Goal: Task Accomplishment & Management: Use online tool/utility

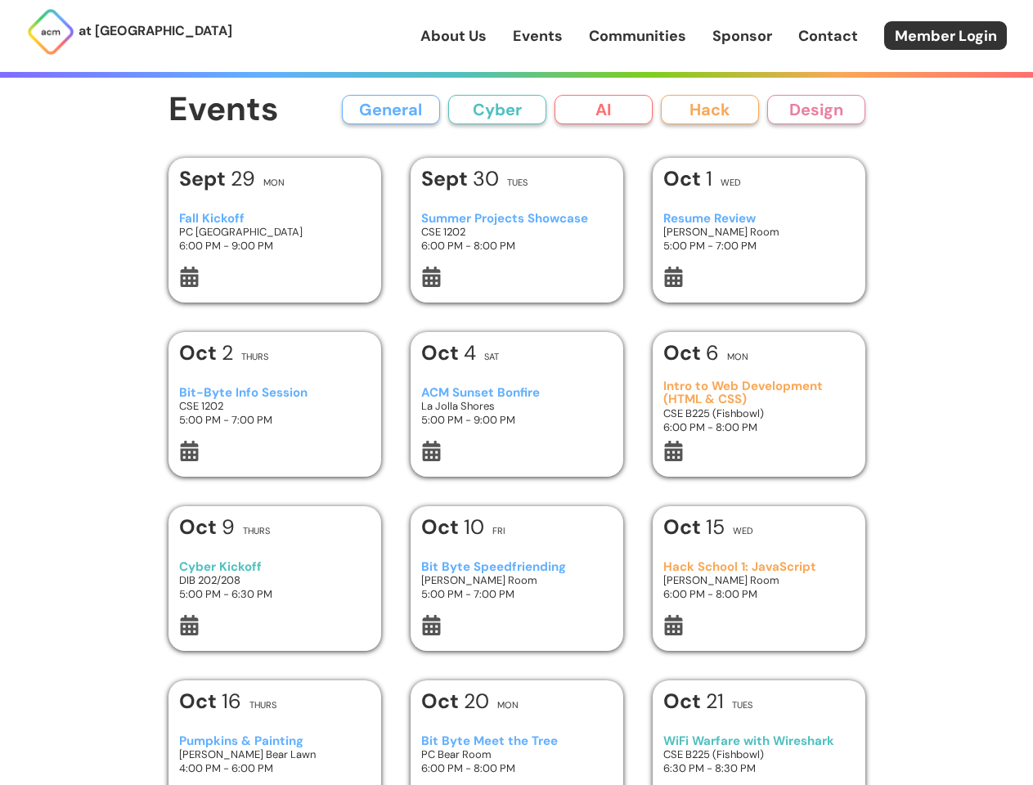
click at [391, 110] on button "General" at bounding box center [391, 109] width 98 height 29
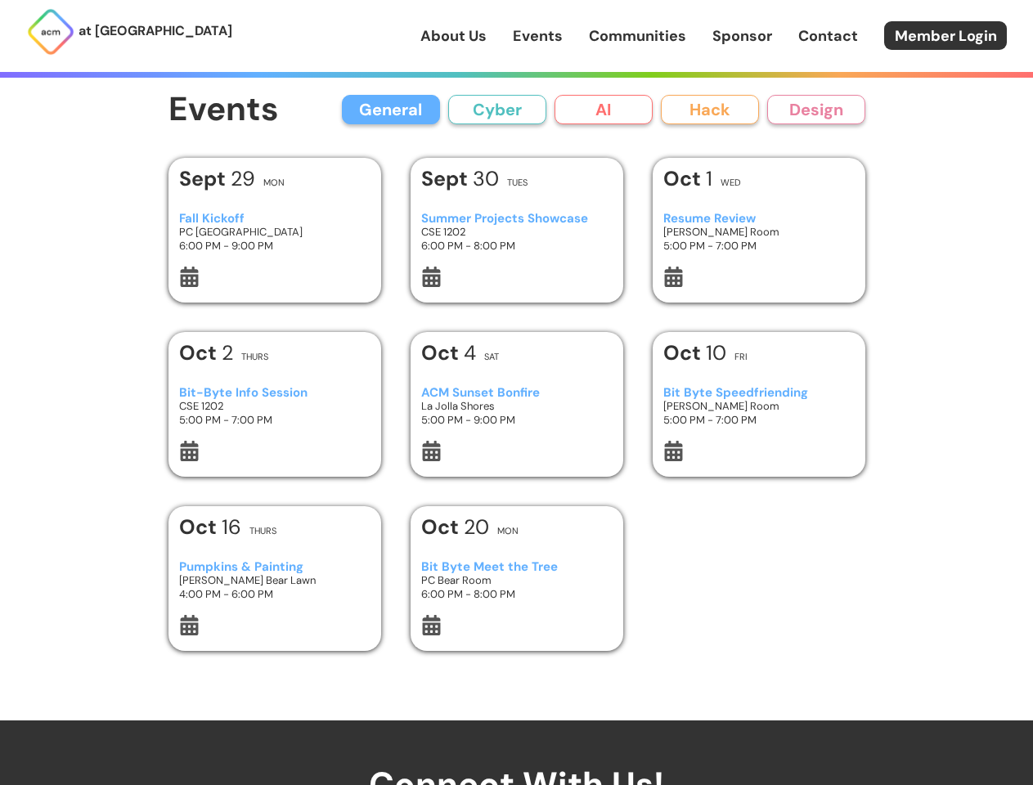
click at [497, 110] on button "Cyber" at bounding box center [497, 109] width 98 height 29
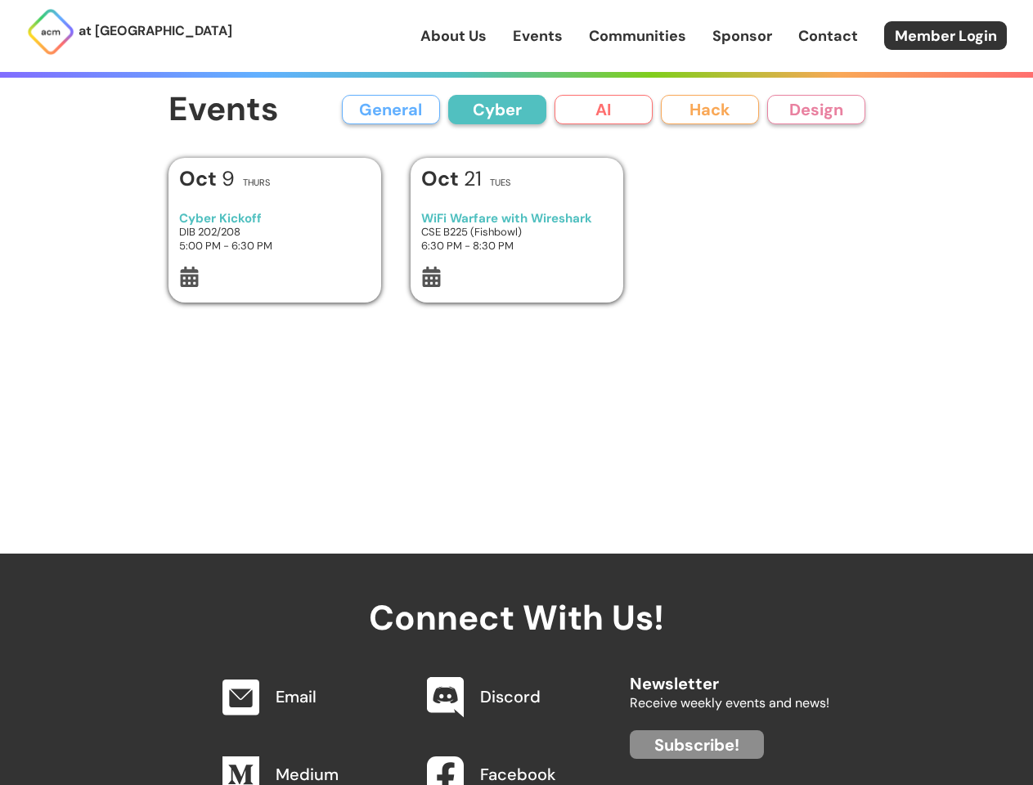
click at [603, 110] on button "AI" at bounding box center [603, 109] width 98 height 29
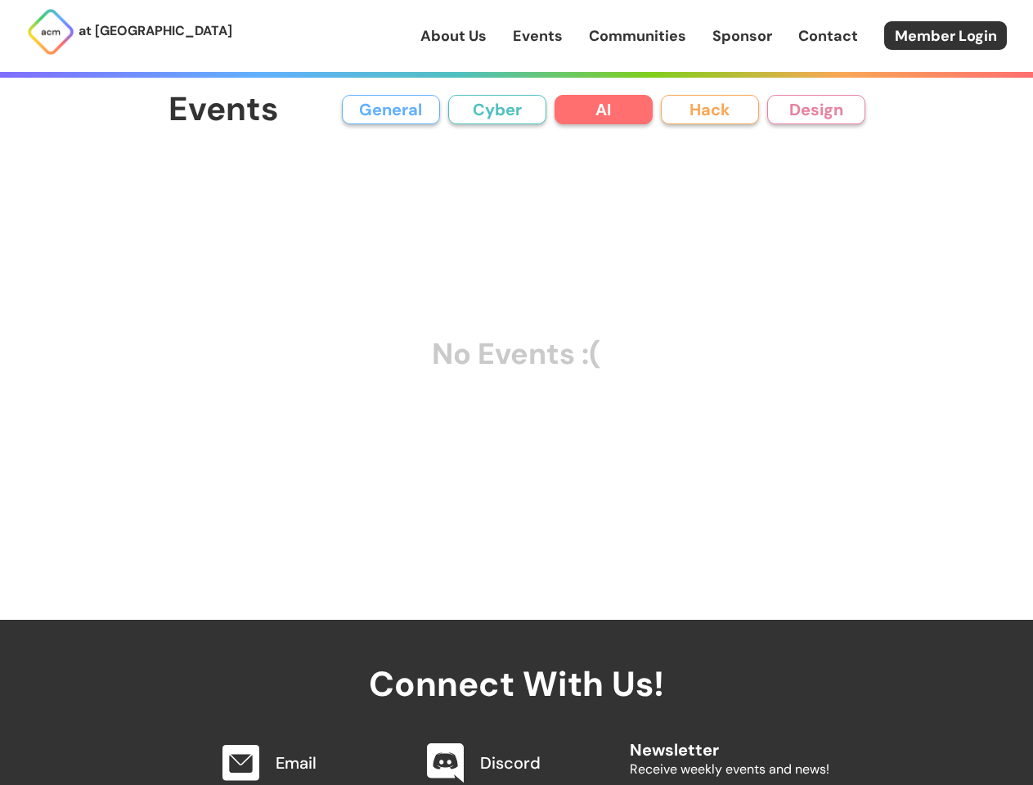
click at [710, 110] on button "Hack" at bounding box center [710, 109] width 98 height 29
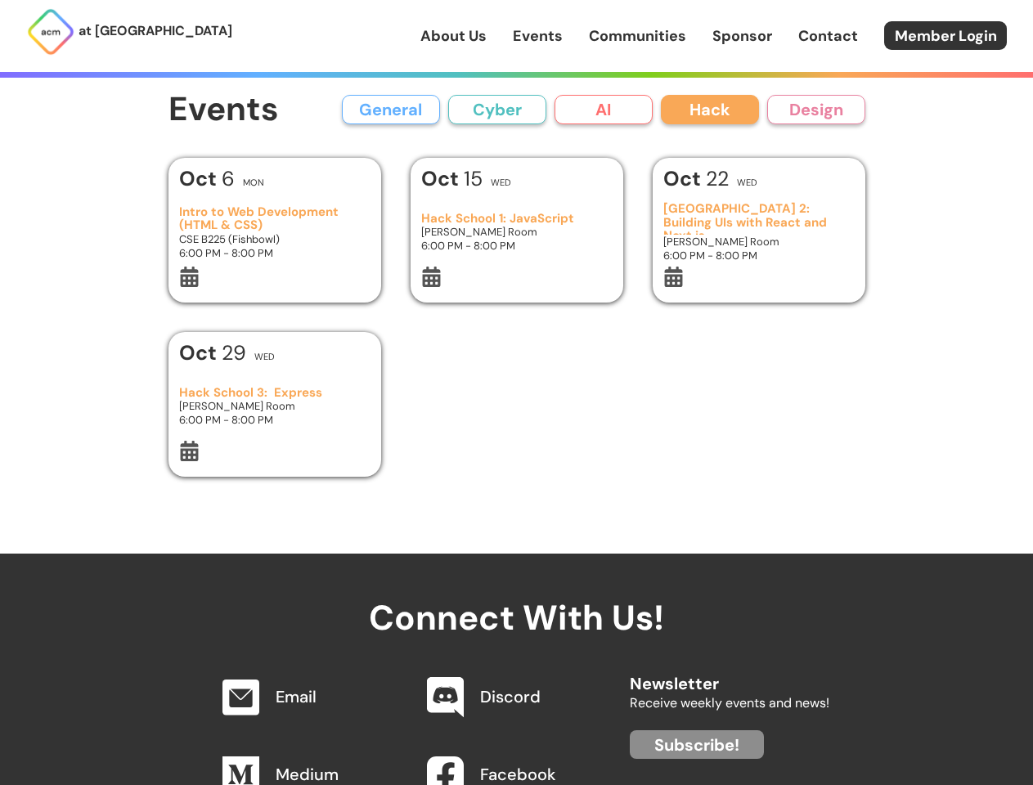
click at [816, 110] on button "Design" at bounding box center [816, 109] width 98 height 29
click at [189, 279] on icon at bounding box center [189, 277] width 20 height 20
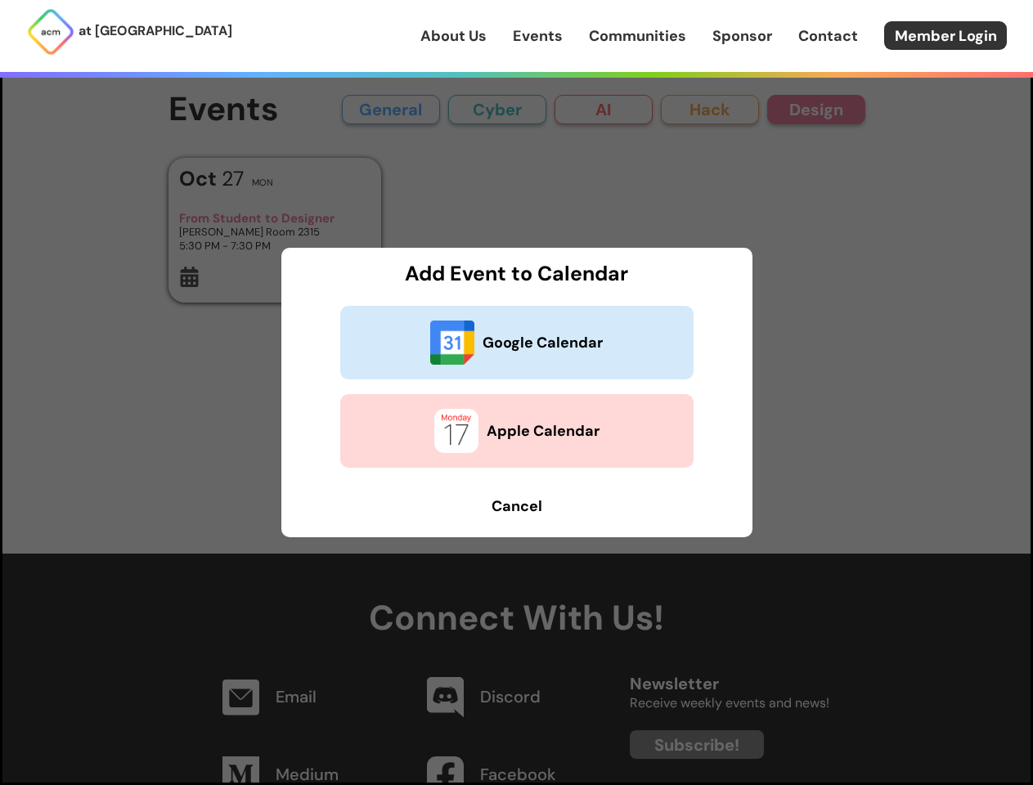
click at [431, 279] on h3 "Add Event to Calendar" at bounding box center [516, 273] width 441 height 22
click at [673, 279] on h3 "Add Event to Calendar" at bounding box center [516, 273] width 441 height 22
click at [189, 453] on dialog "Add Event to Calendar Google Calendar Apple Calendar Cancel" at bounding box center [516, 392] width 1033 height 785
click at [431, 453] on button "Apple Calendar" at bounding box center [516, 431] width 353 height 74
